Goal: Transaction & Acquisition: Purchase product/service

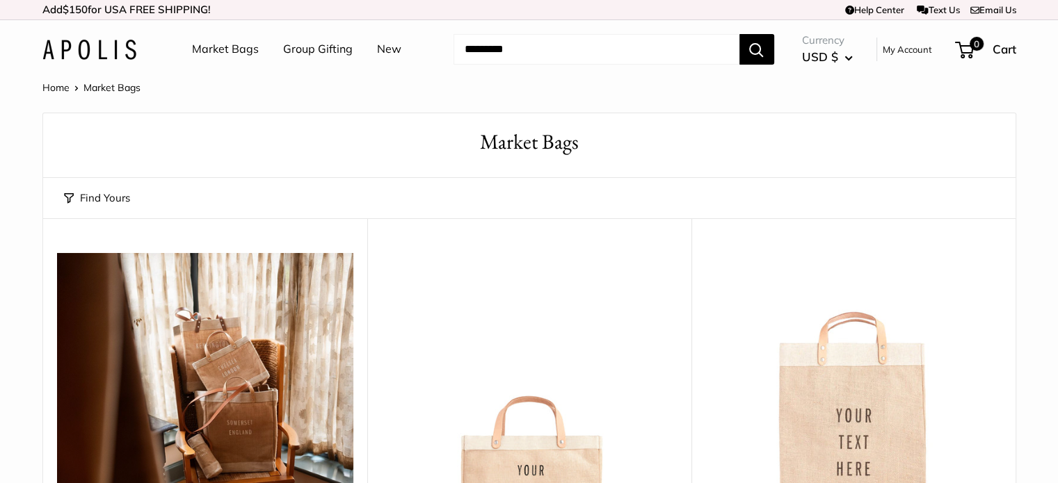
click at [303, 49] on link "Group Gifting" at bounding box center [318, 49] width 70 height 21
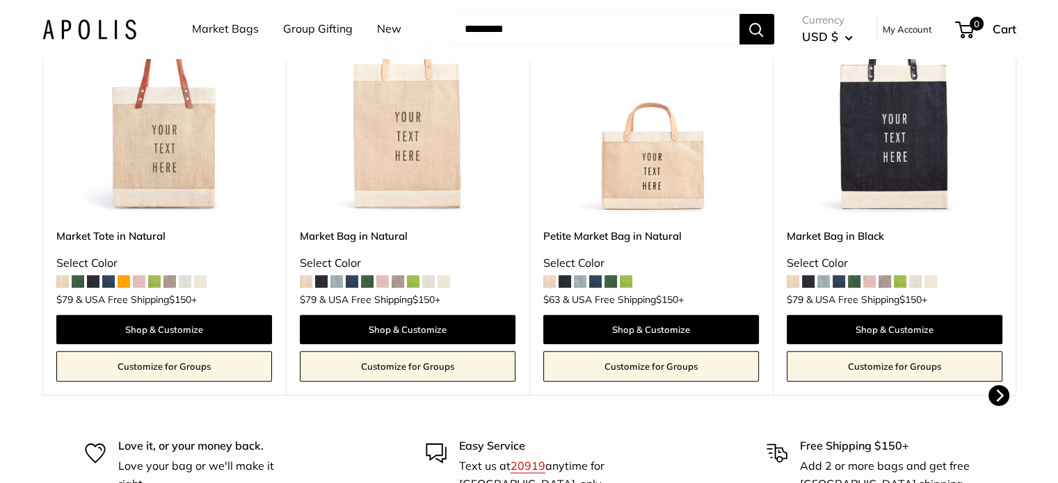
scroll to position [381, 0]
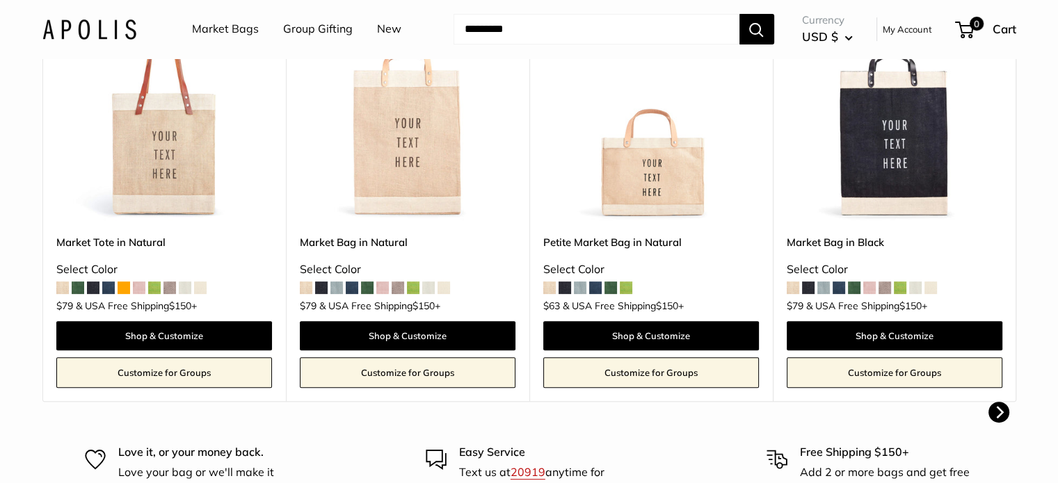
click at [0, 0] on img at bounding box center [0, 0] width 0 height 0
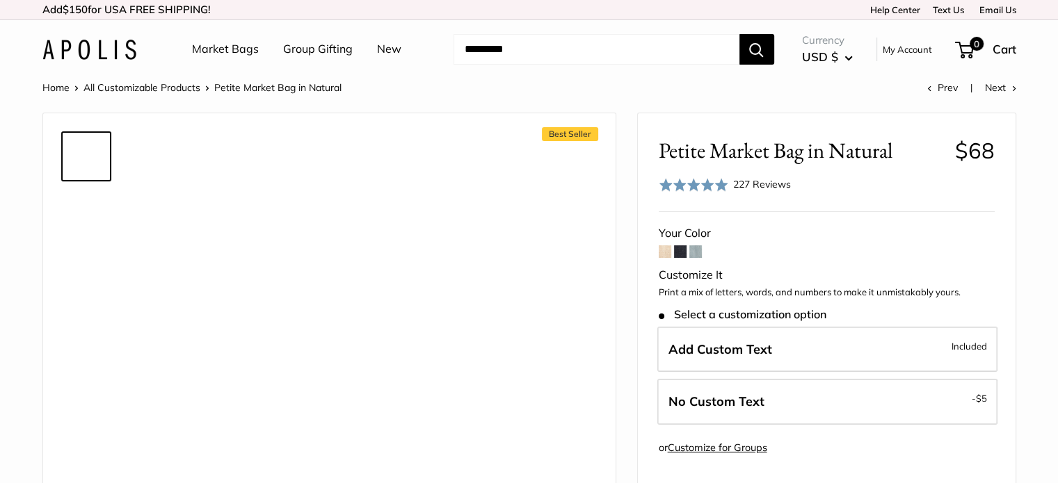
click at [716, 349] on span "Add Custom Text" at bounding box center [720, 349] width 104 height 16
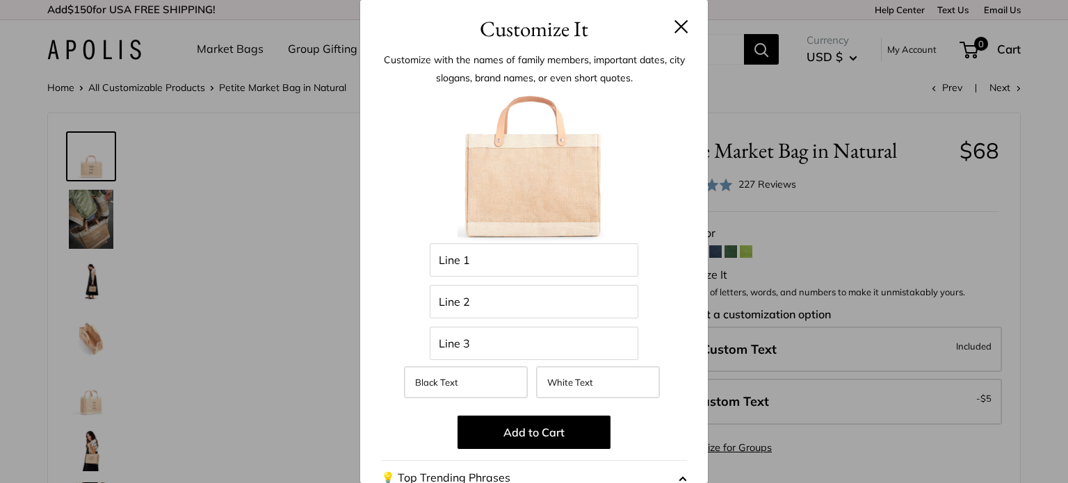
click at [716, 349] on div "Customize It Customize with the names of family members, important dates, city …" at bounding box center [534, 241] width 1068 height 483
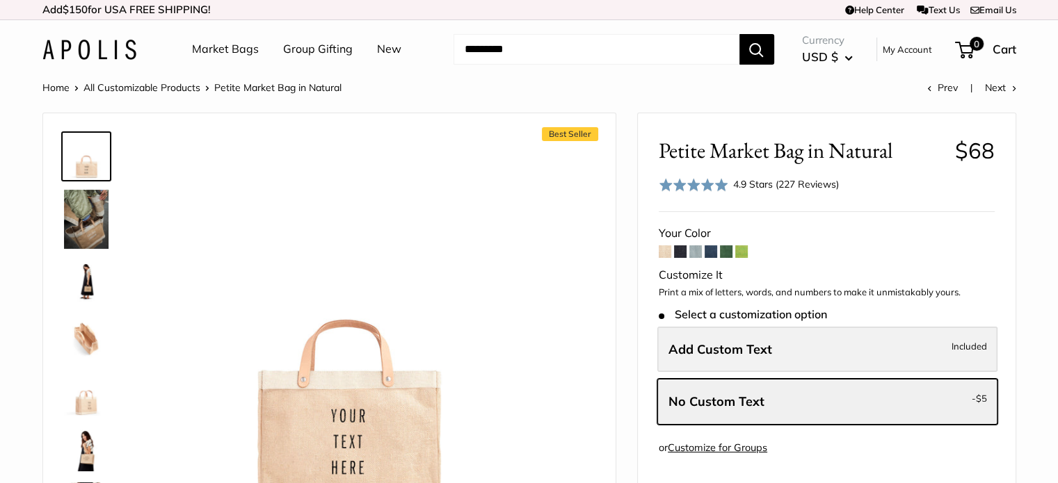
drag, startPoint x: 0, startPoint y: 0, endPoint x: 716, endPoint y: 349, distance: 796.8
click at [716, 349] on span "Add Custom Text" at bounding box center [720, 349] width 104 height 16
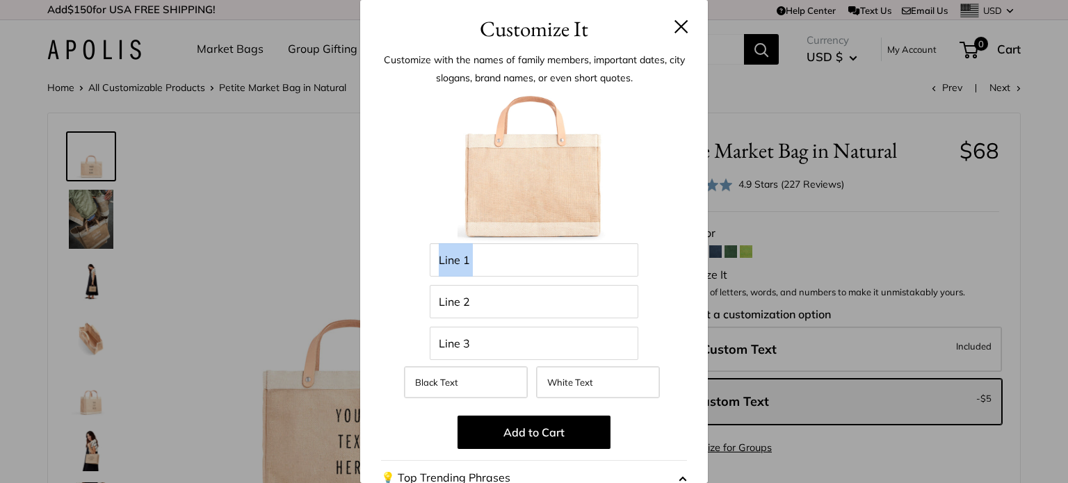
drag, startPoint x: 711, startPoint y: 188, endPoint x: 716, endPoint y: 286, distance: 97.4
click at [716, 286] on div "Customize It Customize with the names of family members, important dates, city …" at bounding box center [534, 241] width 1068 height 483
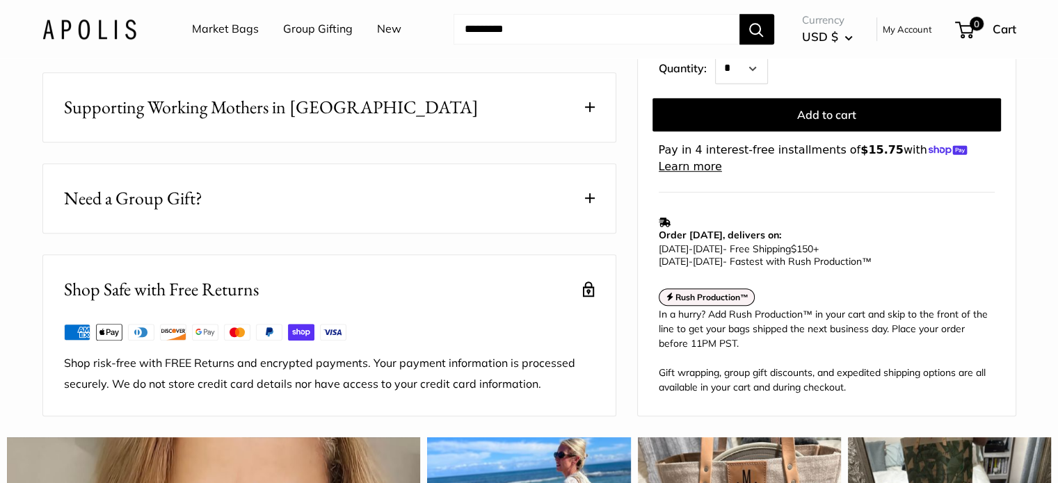
scroll to position [819, 0]
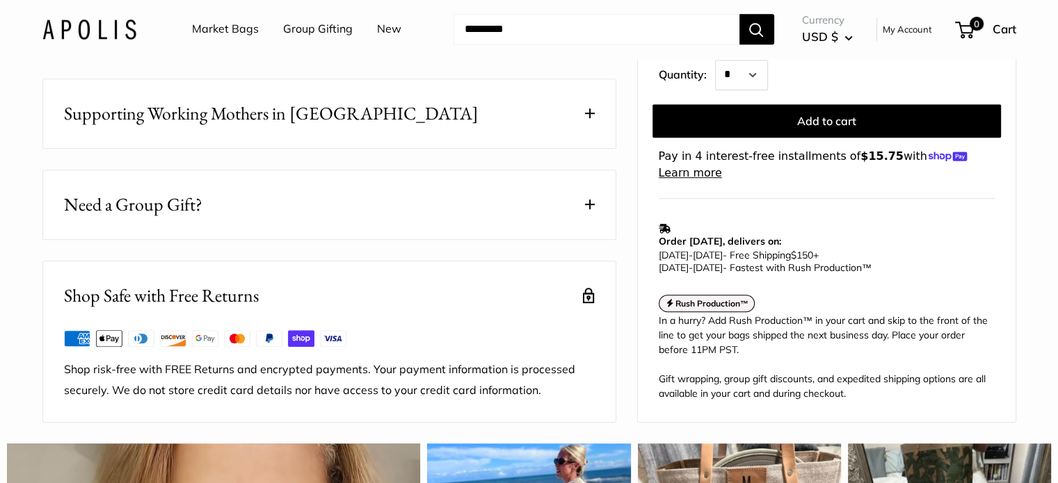
click at [598, 220] on button "Need a Group Gift?" at bounding box center [329, 204] width 572 height 69
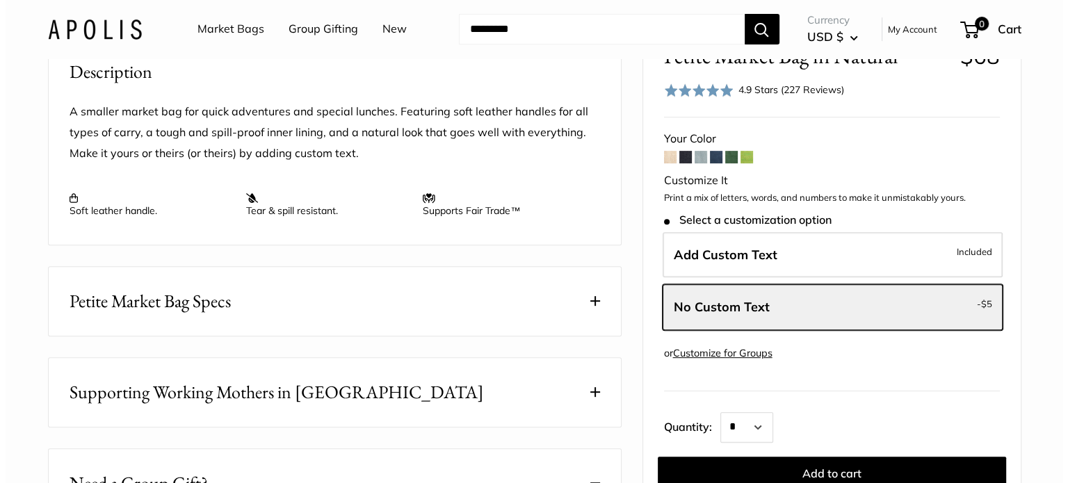
scroll to position [487, 0]
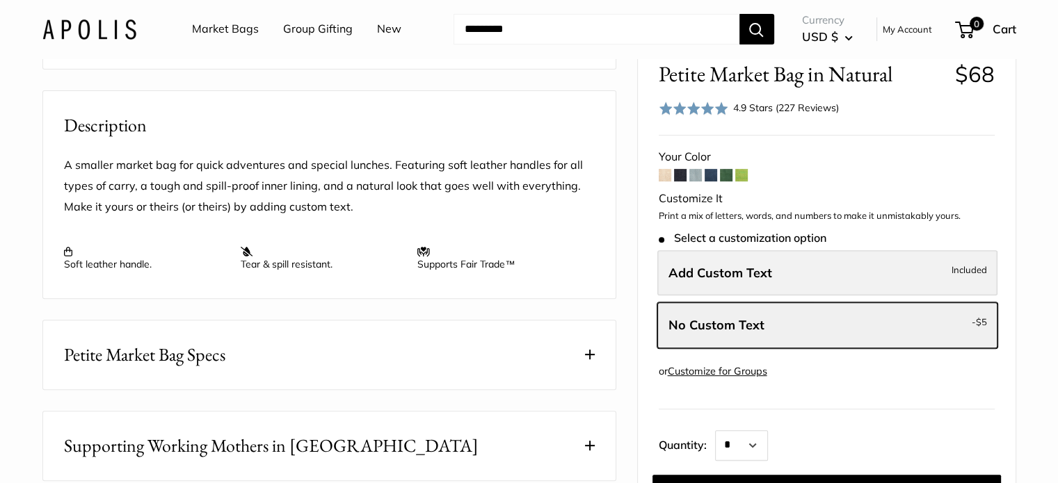
click at [835, 282] on label "Add Custom Text Included" at bounding box center [827, 273] width 340 height 46
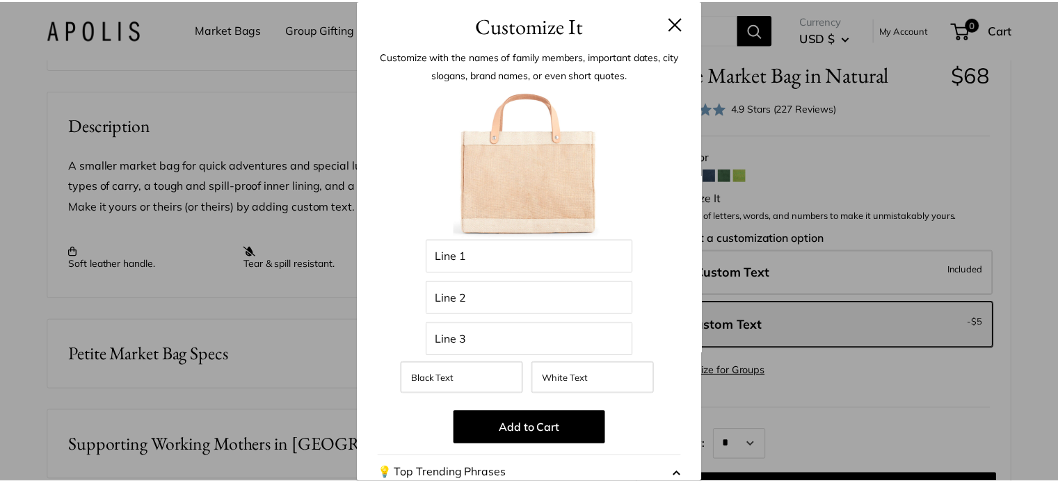
scroll to position [0, 0]
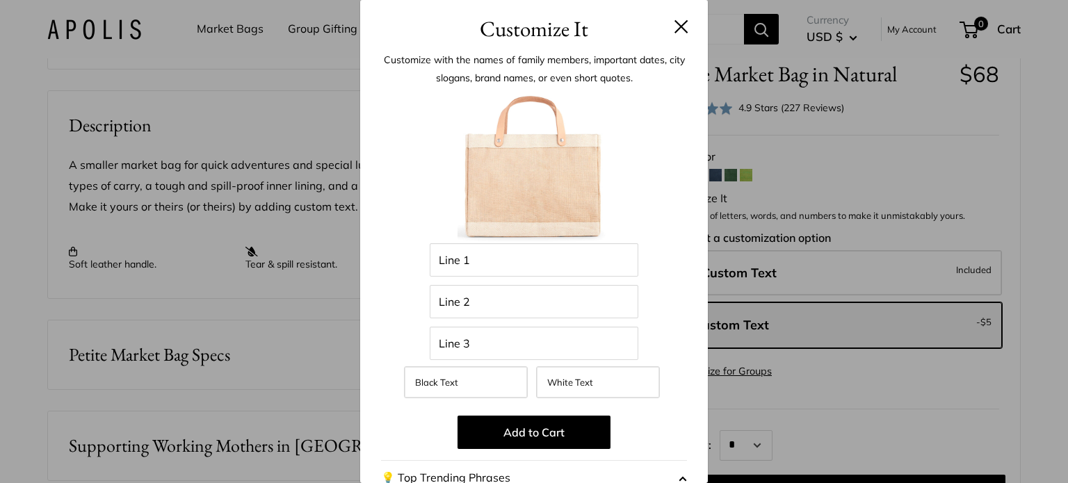
click at [670, 35] on h3 "Customize It" at bounding box center [534, 29] width 306 height 33
click at [675, 20] on button at bounding box center [682, 26] width 14 height 14
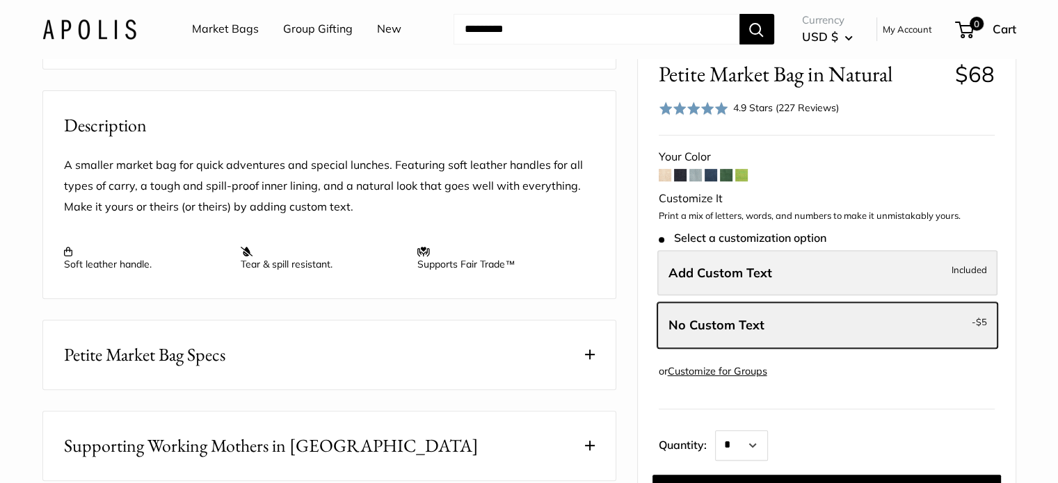
click at [870, 272] on label "Add Custom Text Included" at bounding box center [827, 273] width 340 height 46
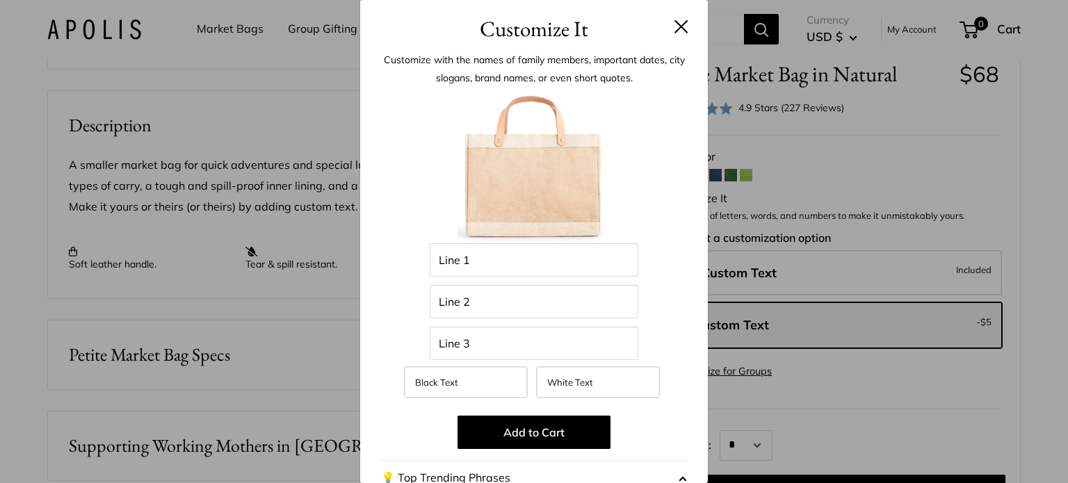
click at [656, 33] on h3 "Customize It" at bounding box center [534, 29] width 306 height 33
click at [664, 35] on h3 "Customize It" at bounding box center [534, 29] width 306 height 33
click at [675, 27] on button at bounding box center [682, 26] width 14 height 14
